Goal: Register for event/course

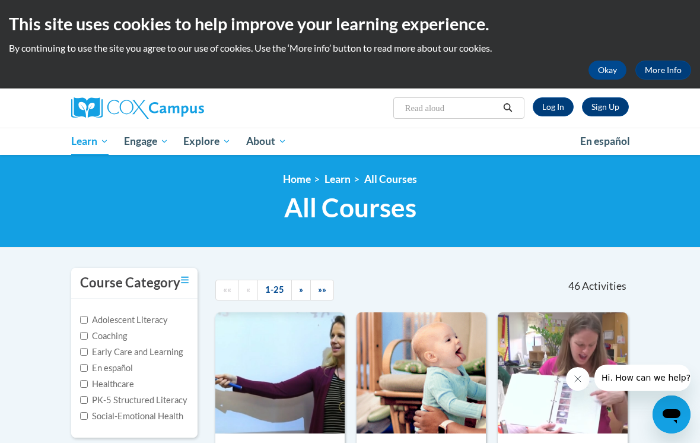
type input "Read alouds"
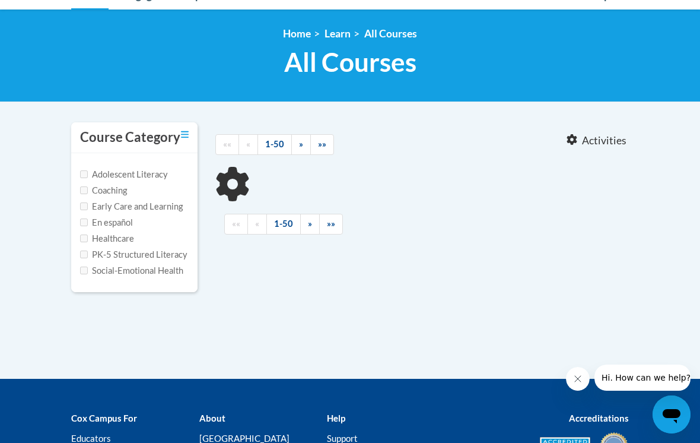
type input "Read alouds"
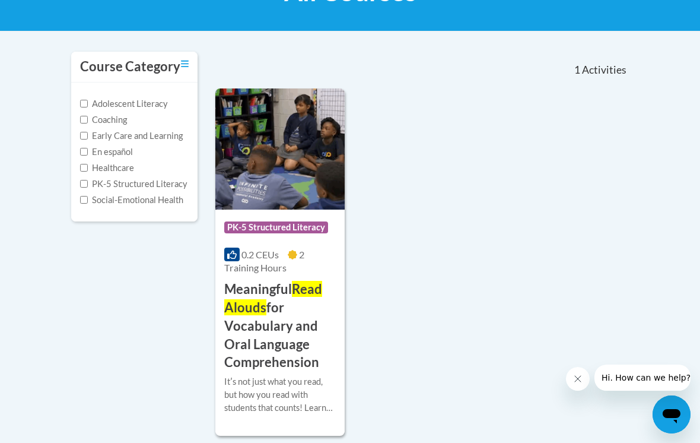
scroll to position [244, 0]
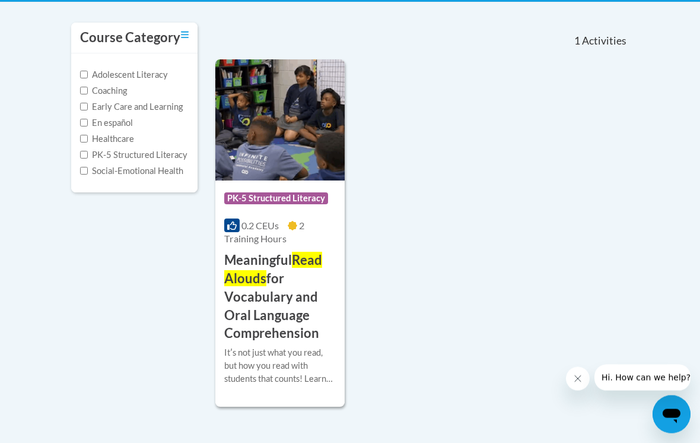
click at [245, 259] on h3 "Meaningful Read Alouds for Vocabulary and Oral Language Comprehension" at bounding box center [280, 297] width 112 height 91
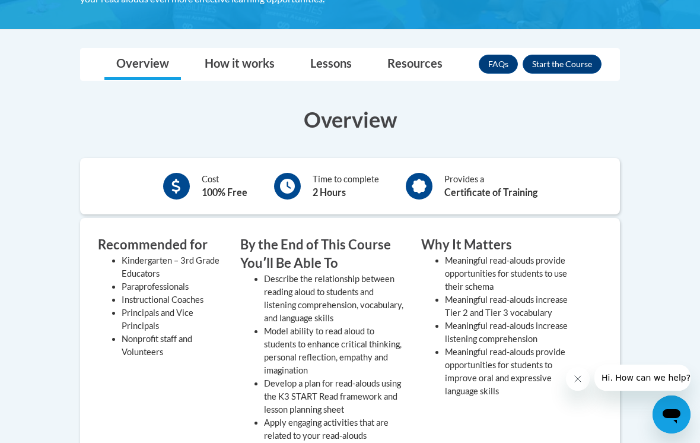
scroll to position [331, 0]
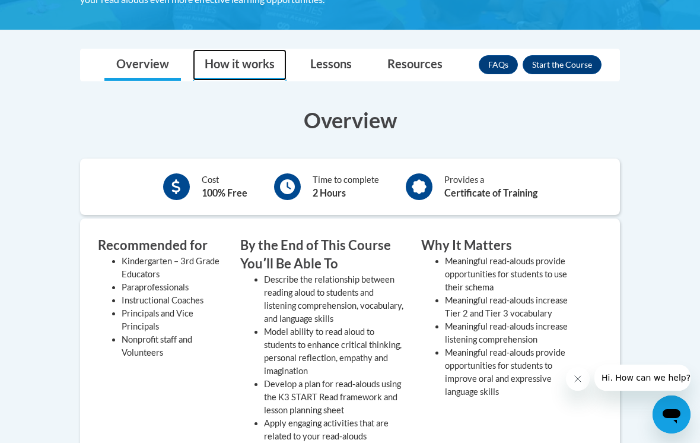
click at [245, 65] on link "How it works" at bounding box center [240, 64] width 94 height 31
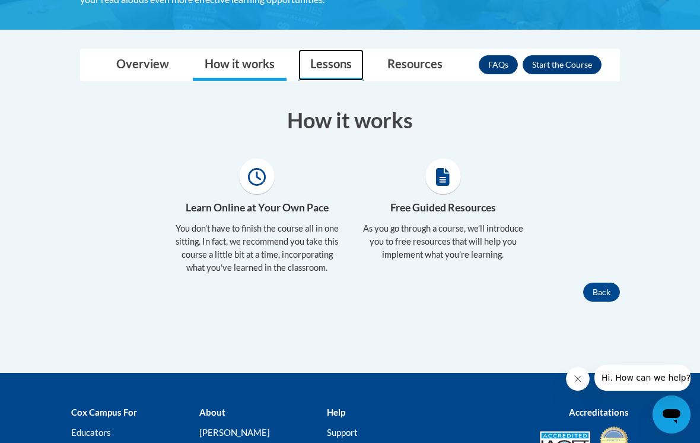
click at [338, 53] on link "Lessons" at bounding box center [330, 64] width 65 height 31
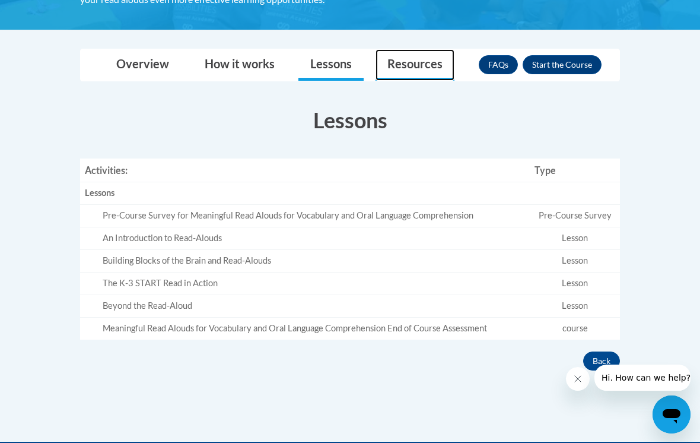
click at [415, 56] on link "Resources" at bounding box center [415, 64] width 79 height 31
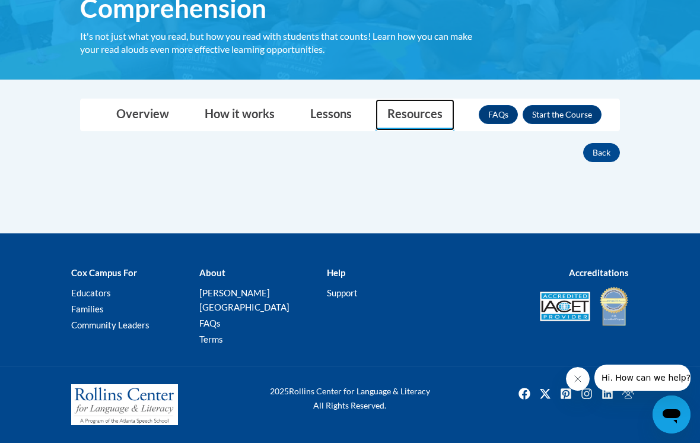
scroll to position [266, 0]
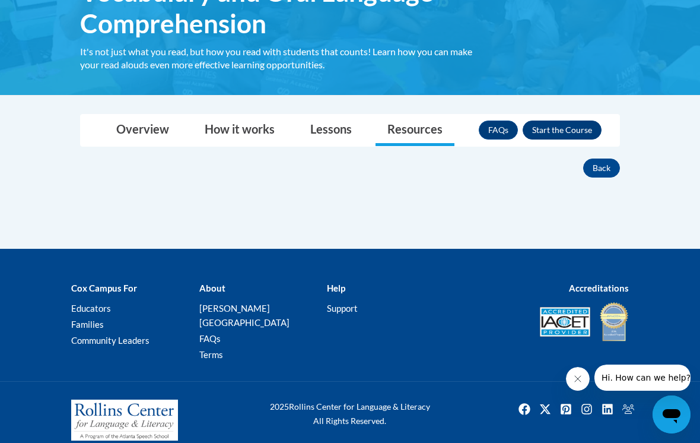
click at [543, 136] on button "Enroll" at bounding box center [562, 129] width 79 height 19
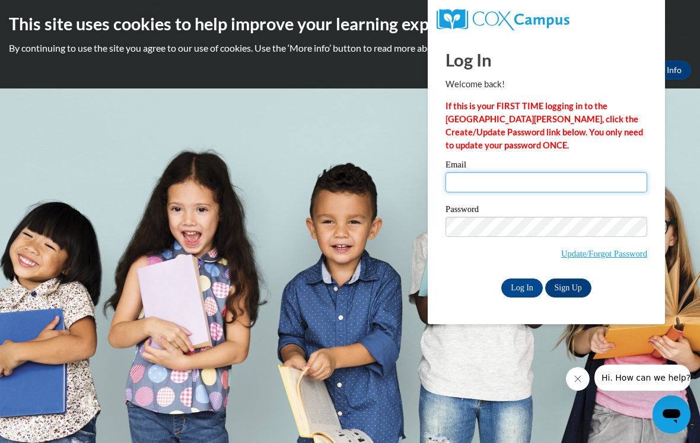
type input "orodgers1@daltonstate.edu"
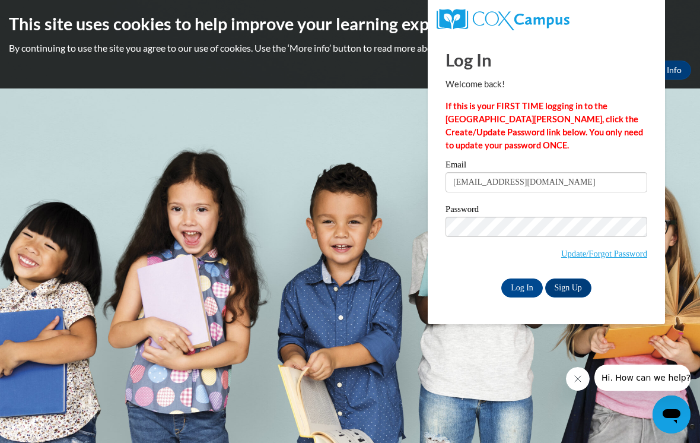
click at [522, 287] on input "Log In" at bounding box center [522, 287] width 42 height 19
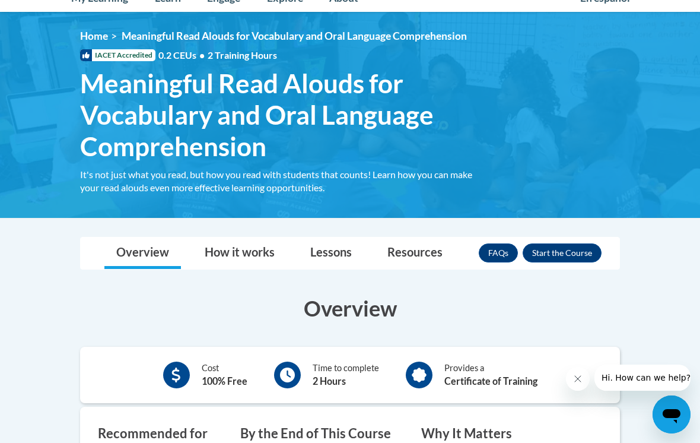
scroll to position [136, 0]
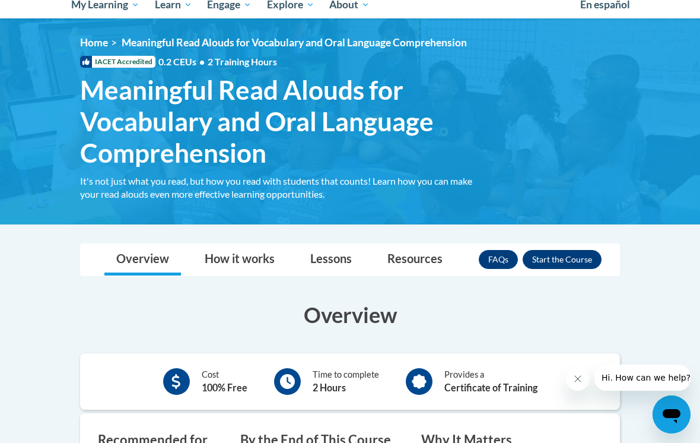
click at [580, 259] on button "Enroll" at bounding box center [562, 259] width 79 height 19
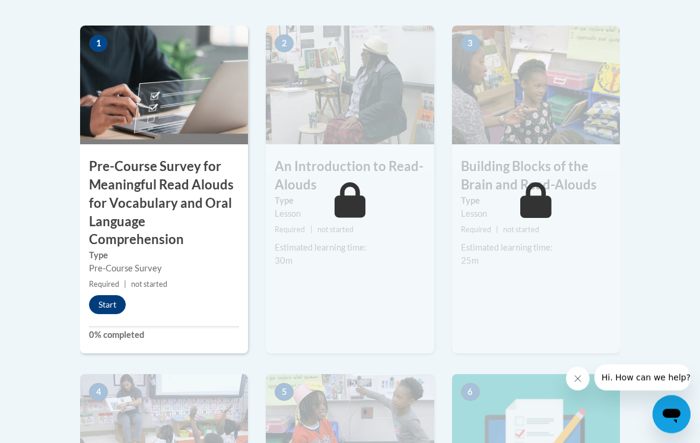
scroll to position [429, 0]
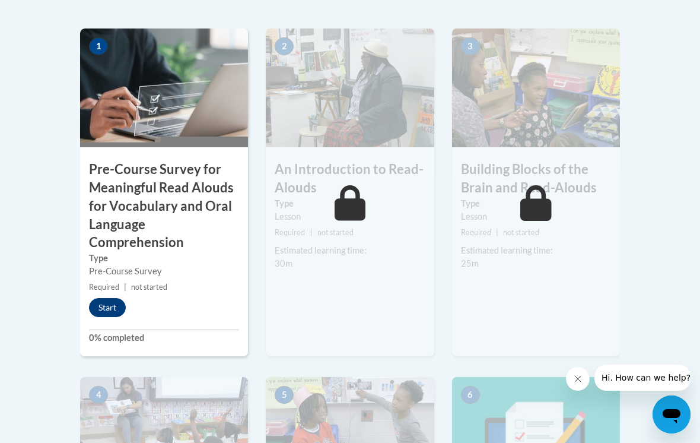
click at [109, 306] on button "Start" at bounding box center [107, 307] width 37 height 19
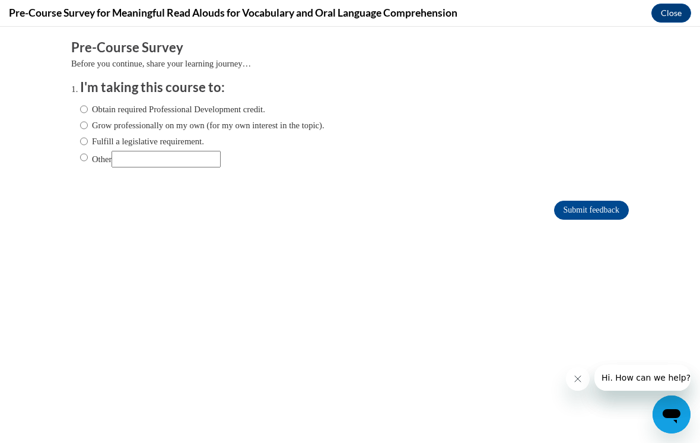
scroll to position [0, 0]
click at [235, 112] on label "Obtain required Professional Development credit." at bounding box center [172, 109] width 185 height 13
click at [88, 112] on input "Obtain required Professional Development credit." at bounding box center [84, 109] width 8 height 13
radio input "true"
click at [220, 129] on label "Grow professionally on my own (for my own interest in the topic)." at bounding box center [202, 125] width 244 height 13
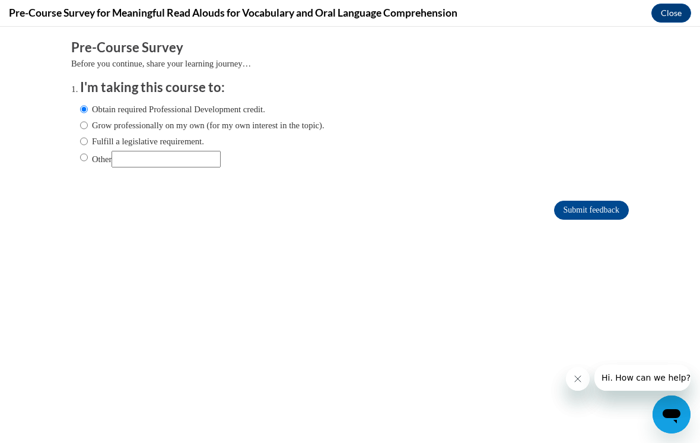
click at [88, 129] on input "Grow professionally on my own (for my own interest in the topic)." at bounding box center [84, 125] width 8 height 13
radio input "true"
click at [237, 130] on label "Grow professionally on my own (for my own interest in the topic)." at bounding box center [202, 125] width 244 height 13
click at [88, 130] on input "Grow professionally on my own (for my own interest in the topic)." at bounding box center [84, 125] width 8 height 13
click at [217, 147] on span "Fulfill a legislative requirement." at bounding box center [202, 141] width 244 height 13
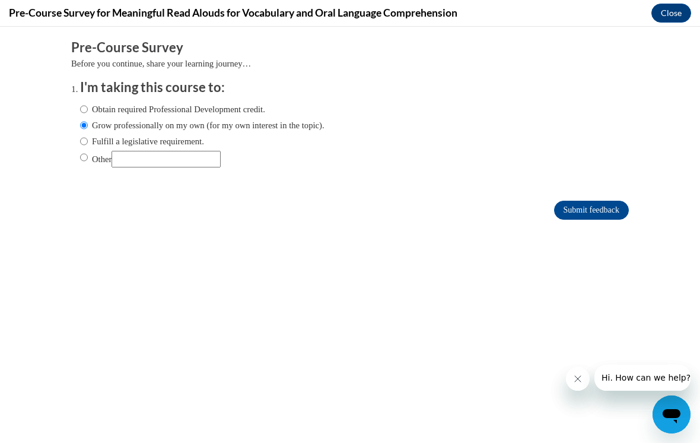
click at [193, 141] on label "Fulfill a legislative requirement." at bounding box center [142, 141] width 124 height 13
click at [88, 141] on input "Fulfill a legislative requirement." at bounding box center [84, 141] width 8 height 13
radio input "true"
click at [251, 106] on label "Obtain required Professional Development credit." at bounding box center [172, 109] width 185 height 13
click at [88, 106] on input "Obtain required Professional Development credit." at bounding box center [84, 109] width 8 height 13
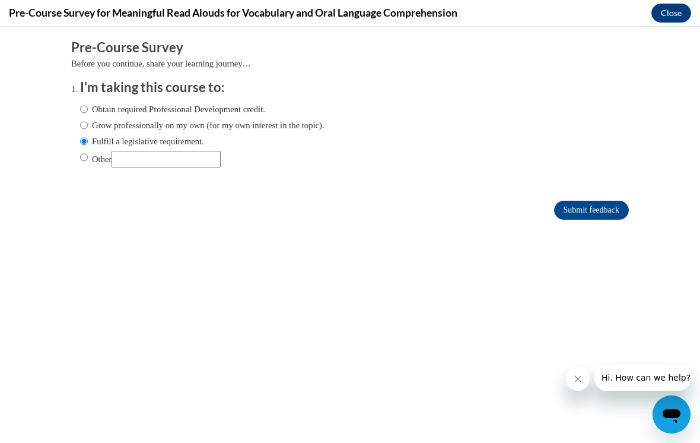
radio input "true"
click at [589, 211] on input "Submit feedback" at bounding box center [591, 210] width 75 height 19
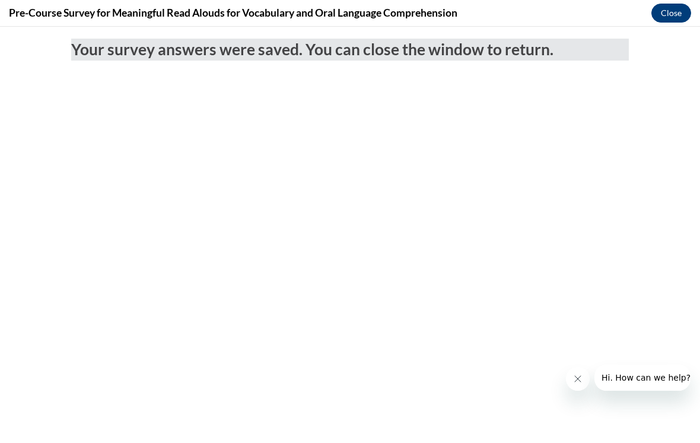
click at [676, 12] on button "Close" at bounding box center [671, 13] width 40 height 19
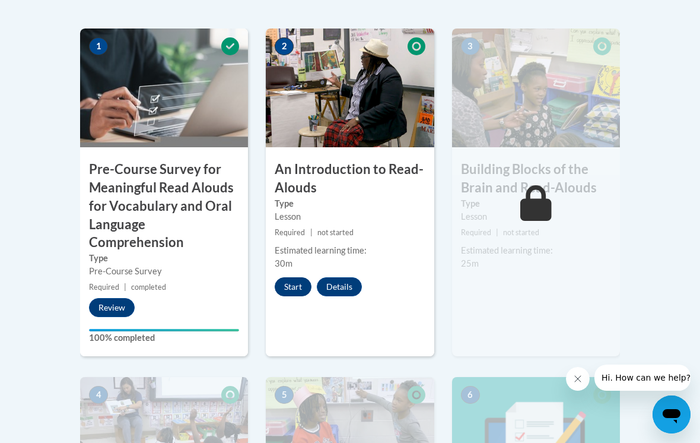
click at [295, 284] on button "Start" at bounding box center [293, 286] width 37 height 19
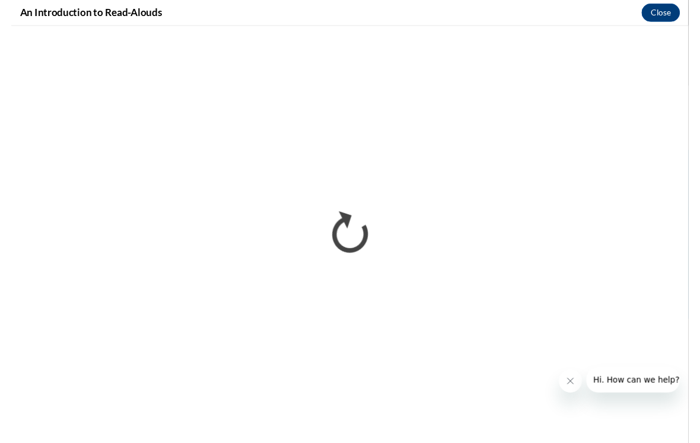
scroll to position [429, 0]
